Goal: Task Accomplishment & Management: Manage account settings

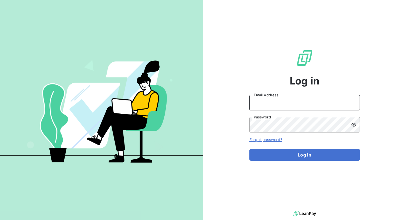
click at [283, 102] on input "Email Address" at bounding box center [304, 102] width 110 height 15
type input "[EMAIL_ADDRESS][DOMAIN_NAME]"
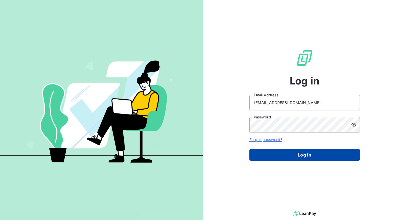
click at [299, 155] on button "Log in" at bounding box center [304, 155] width 110 height 12
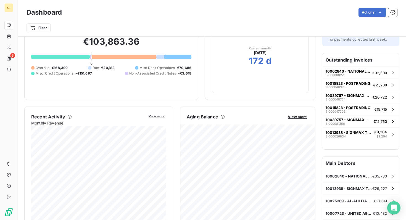
scroll to position [36, 0]
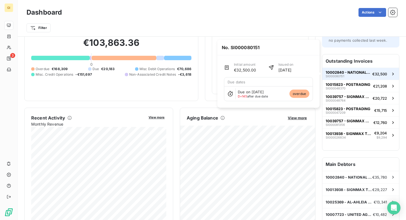
click at [392, 75] on icon "button" at bounding box center [392, 74] width 1 height 2
